Goal: Task Accomplishment & Management: Manage account settings

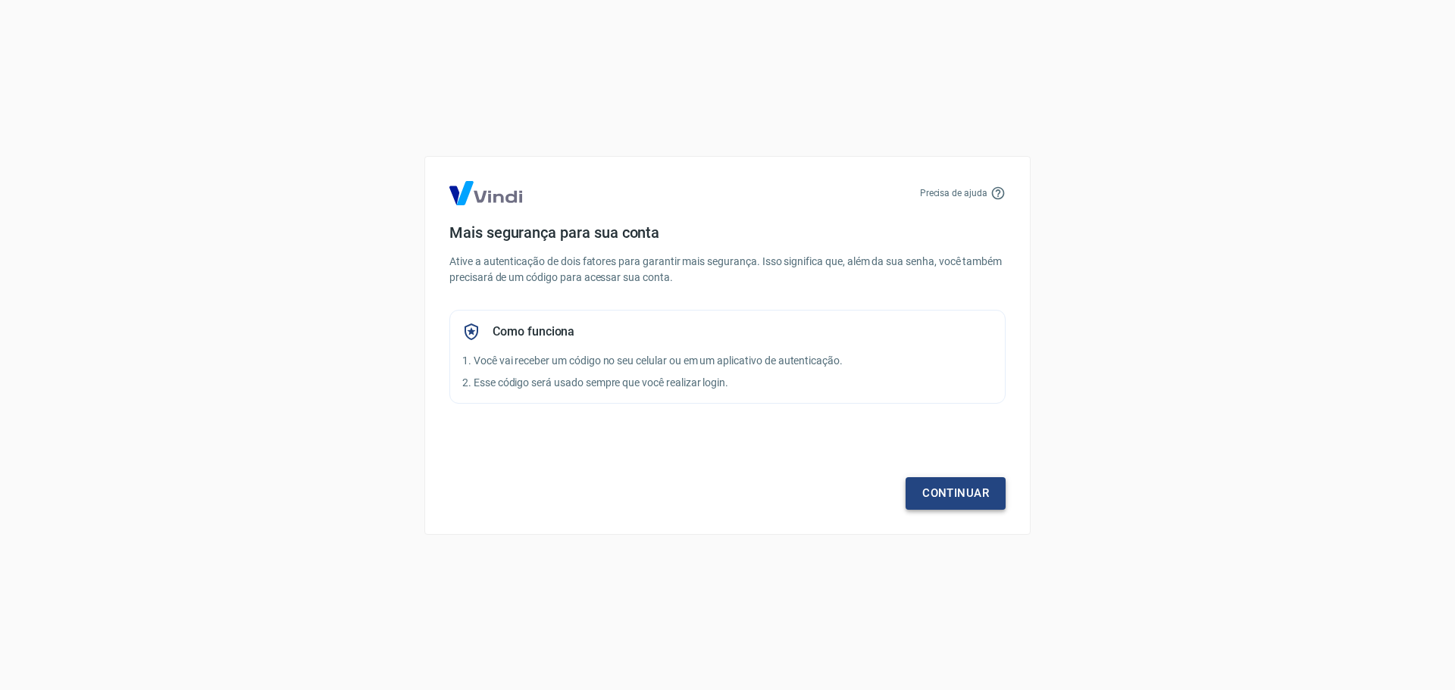
click at [965, 495] on link "Continuar" at bounding box center [956, 493] width 100 height 32
